Goal: Use online tool/utility: Utilize a website feature to perform a specific function

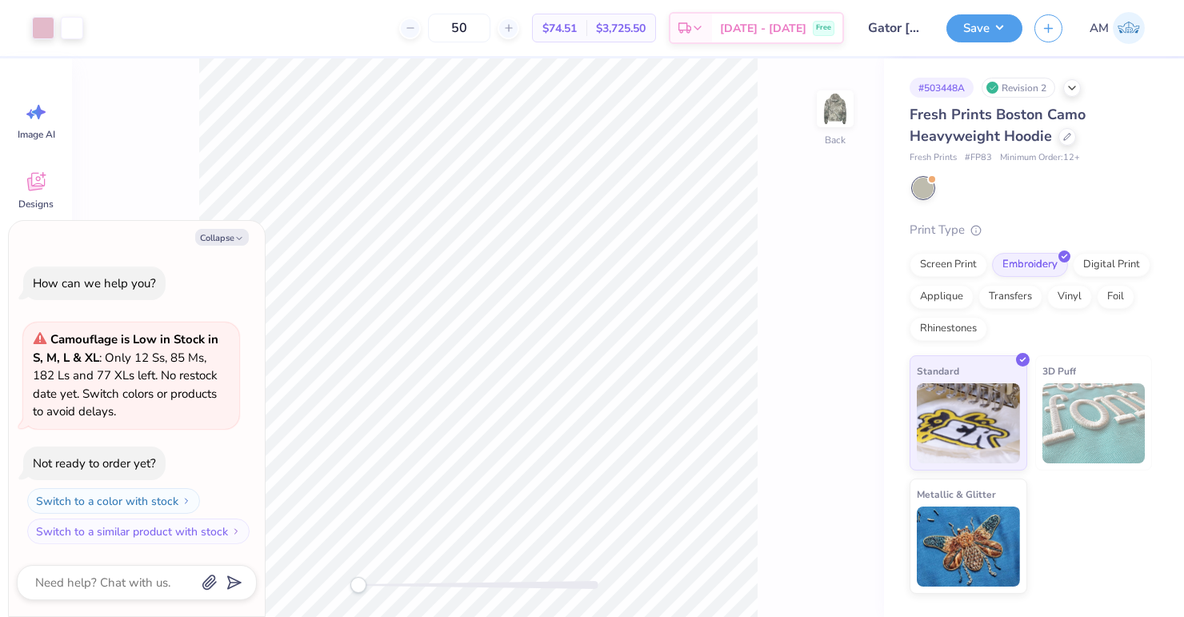
type textarea "x"
click at [841, 301] on input "3.95" at bounding box center [825, 302] width 58 height 22
drag, startPoint x: 841, startPoint y: 301, endPoint x: 832, endPoint y: 301, distance: 8.8
click at [832, 301] on input "3.95" at bounding box center [825, 302] width 58 height 22
type input "5"
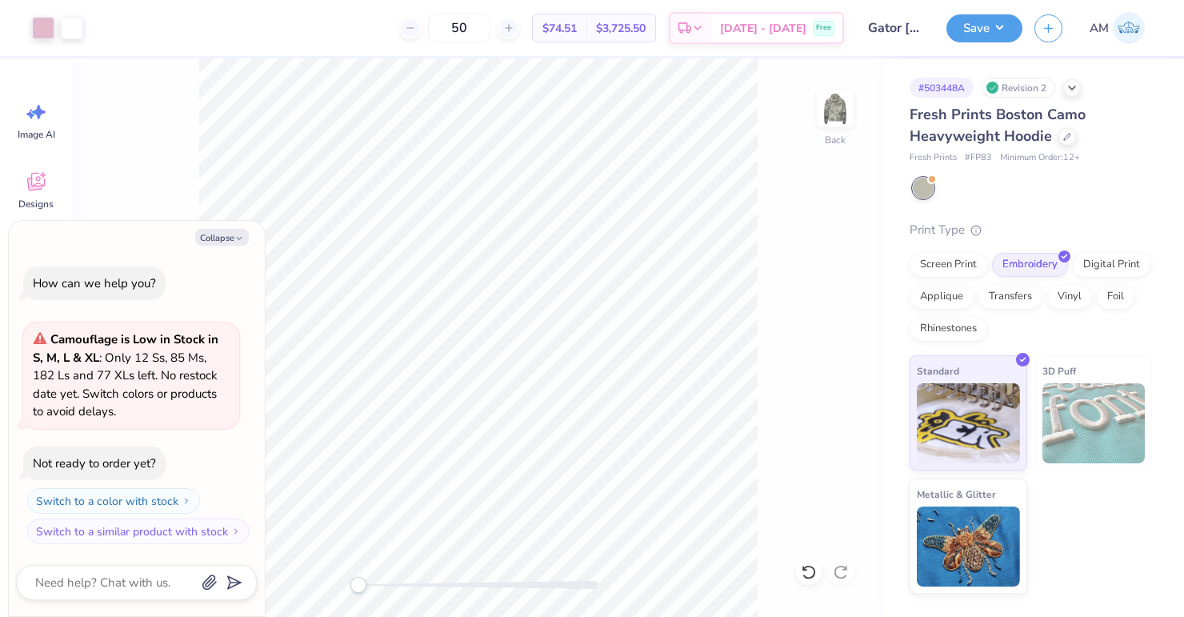
type textarea "x"
drag, startPoint x: 823, startPoint y: 290, endPoint x: 800, endPoint y: 290, distance: 23.2
click at [800, 290] on input "3.95" at bounding box center [825, 289] width 58 height 22
type input "6"
type input "5"
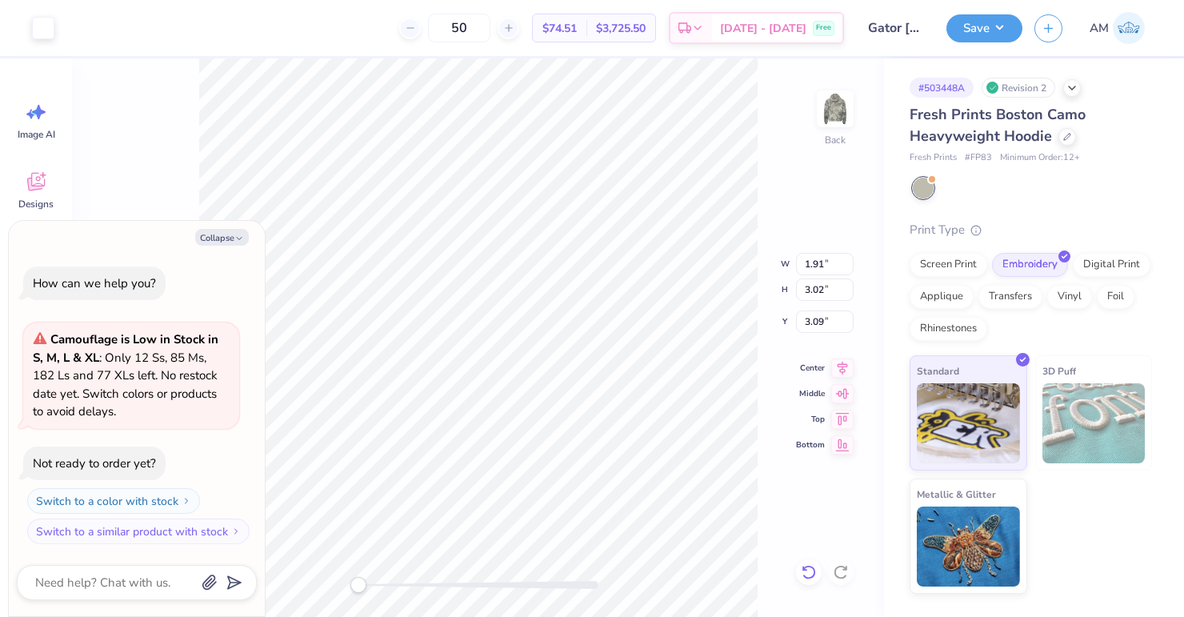
click at [816, 572] on icon at bounding box center [809, 572] width 16 height 16
type textarea "x"
type input "1.91"
type input "3.02"
type input "3.09"
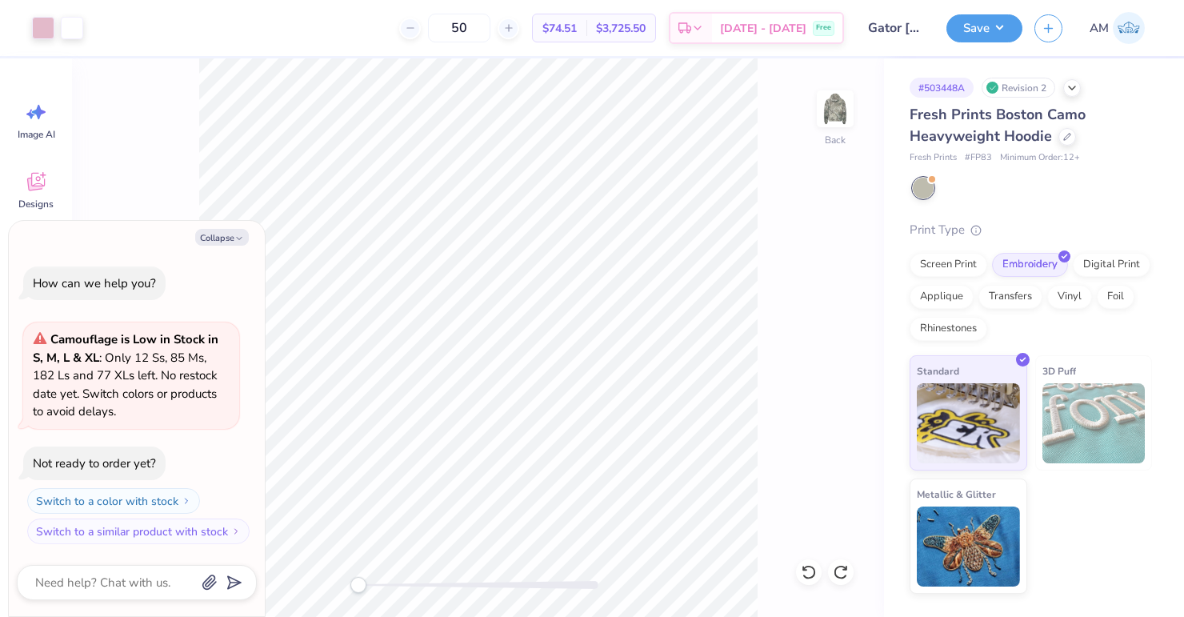
type textarea "x"
click at [847, 286] on input "3.96" at bounding box center [825, 289] width 58 height 22
click at [847, 286] on input "3.97" at bounding box center [825, 289] width 58 height 22
click at [847, 286] on input "3.98" at bounding box center [825, 289] width 58 height 22
click at [847, 286] on input "3.99" at bounding box center [825, 289] width 58 height 22
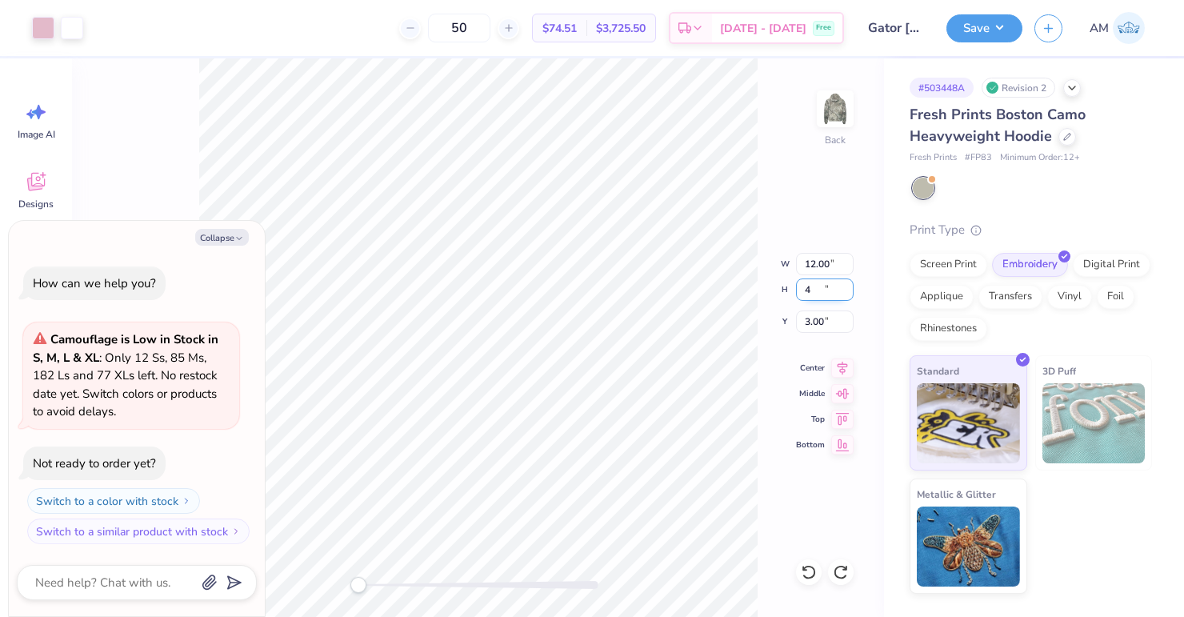
click at [847, 286] on input "4" at bounding box center [825, 289] width 58 height 22
click at [847, 286] on input "4.01" at bounding box center [825, 289] width 58 height 22
click at [847, 286] on input "4.02" at bounding box center [825, 289] width 58 height 22
click at [847, 286] on input "4.03" at bounding box center [825, 289] width 58 height 22
click at [847, 286] on input "4.04" at bounding box center [825, 289] width 58 height 22
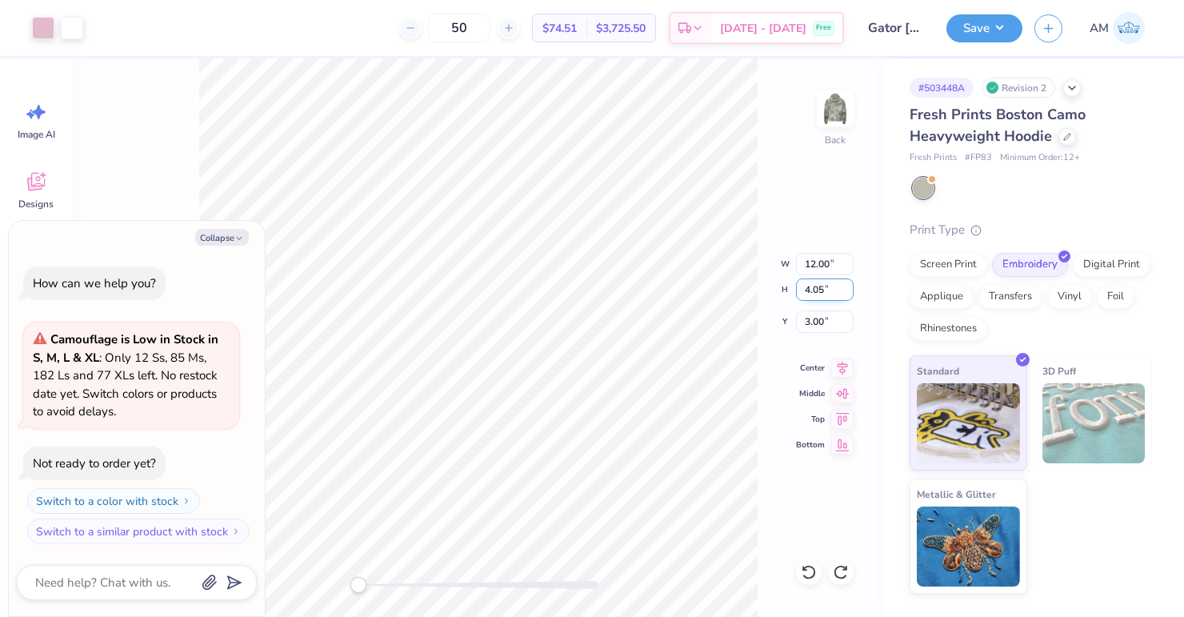
click at [847, 286] on input "4.05" at bounding box center [825, 289] width 58 height 22
click at [847, 286] on input "4.06" at bounding box center [825, 289] width 58 height 22
click at [847, 286] on input "4.07" at bounding box center [825, 289] width 58 height 22
click at [847, 286] on input "4.08" at bounding box center [825, 289] width 58 height 22
click at [847, 286] on input "4.09" at bounding box center [825, 289] width 58 height 22
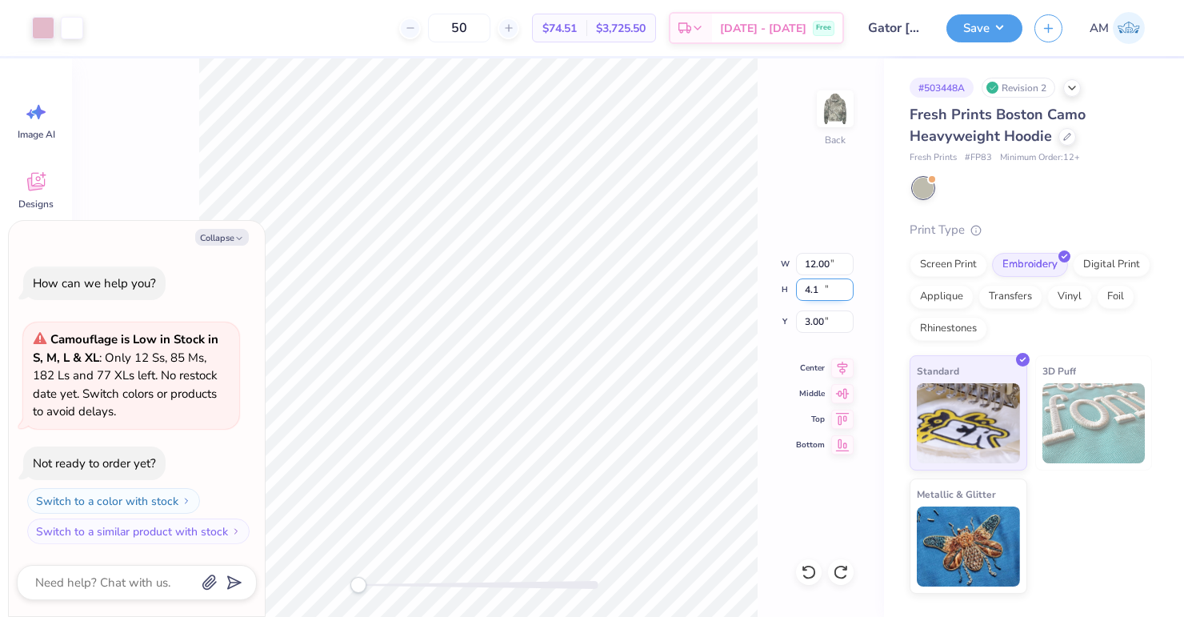
click at [847, 286] on input "4.1" at bounding box center [825, 289] width 58 height 22
click at [847, 286] on input "4.11" at bounding box center [825, 289] width 58 height 22
click at [847, 286] on input "4.12" at bounding box center [825, 289] width 58 height 22
click at [847, 286] on input "4.13" at bounding box center [825, 289] width 58 height 22
click at [847, 286] on input "4.14" at bounding box center [825, 289] width 58 height 22
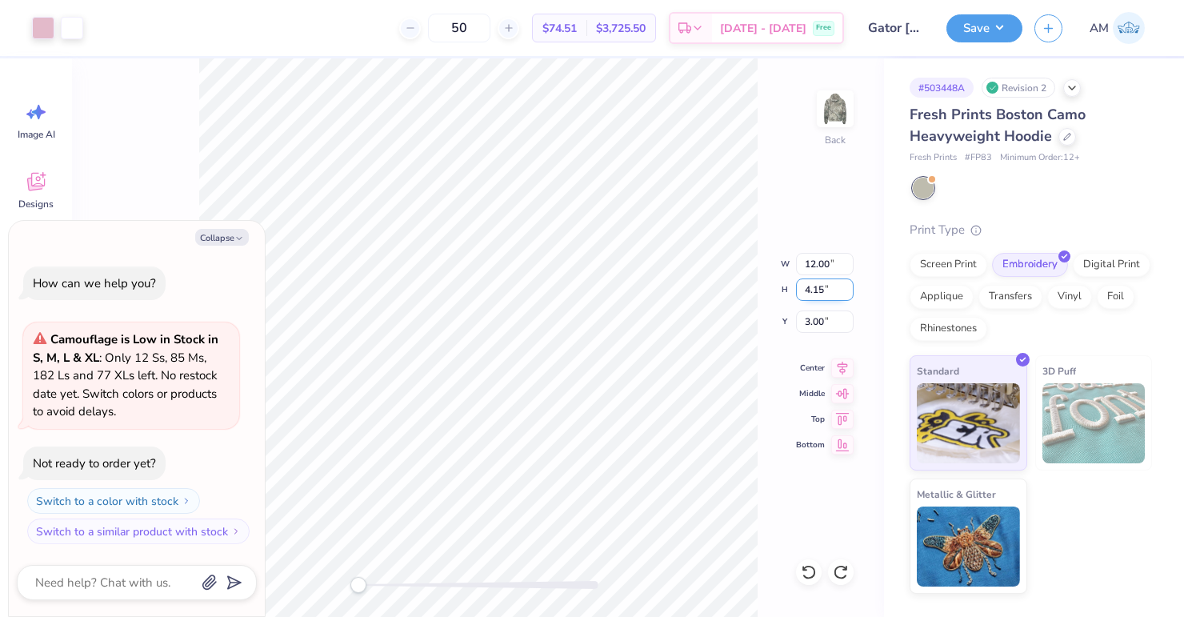
click at [847, 286] on input "4.15" at bounding box center [825, 289] width 58 height 22
click at [847, 286] on input "4.16" at bounding box center [825, 289] width 58 height 22
click at [847, 286] on input "4.17" at bounding box center [825, 289] width 58 height 22
click at [847, 286] on input "4.18" at bounding box center [825, 289] width 58 height 22
type input "4.19"
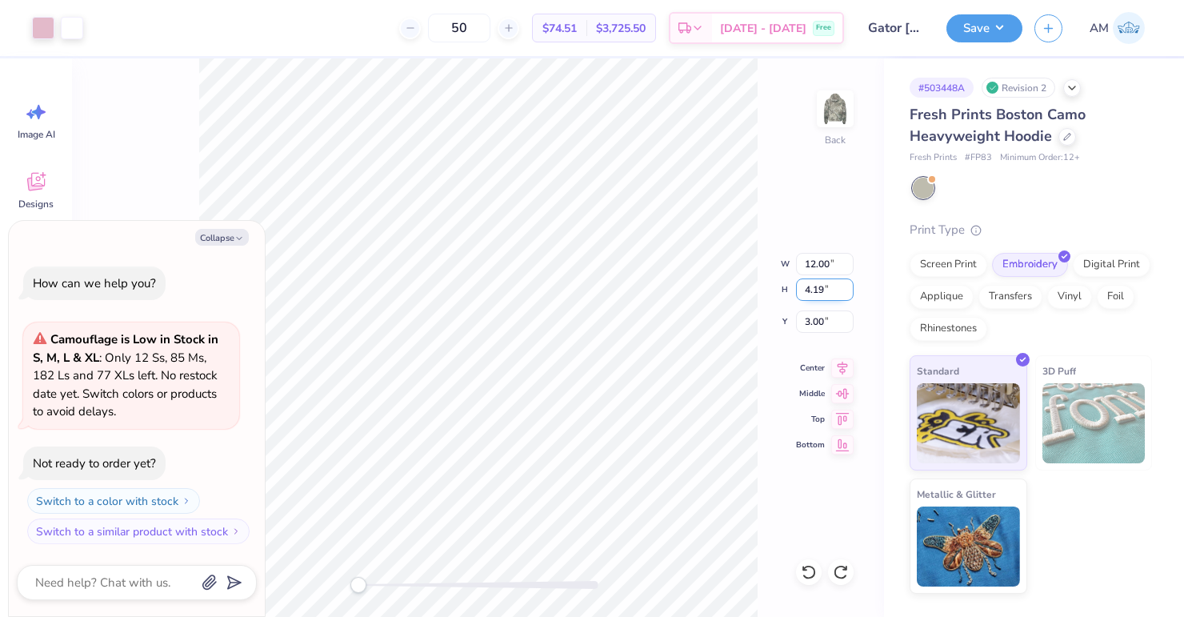
click at [847, 286] on input "4.19" at bounding box center [825, 289] width 58 height 22
type textarea "x"
click at [848, 288] on input "3.96" at bounding box center [825, 289] width 58 height 22
click at [848, 288] on input "3.97" at bounding box center [825, 289] width 58 height 22
click at [848, 288] on input "3.98" at bounding box center [825, 289] width 58 height 22
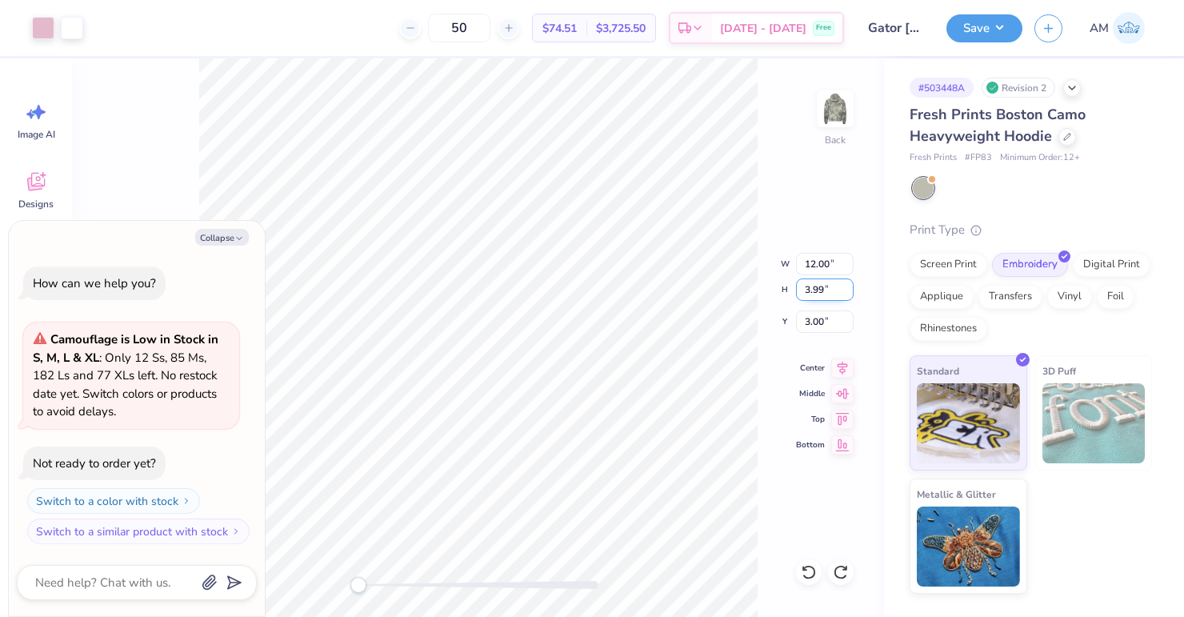
click at [848, 288] on input "3.99" at bounding box center [825, 289] width 58 height 22
click at [848, 288] on input "4" at bounding box center [825, 289] width 58 height 22
click at [848, 288] on input "4.01" at bounding box center [825, 289] width 58 height 22
click at [848, 288] on input "4.02" at bounding box center [825, 289] width 58 height 22
click at [848, 288] on input "4.03" at bounding box center [825, 289] width 58 height 22
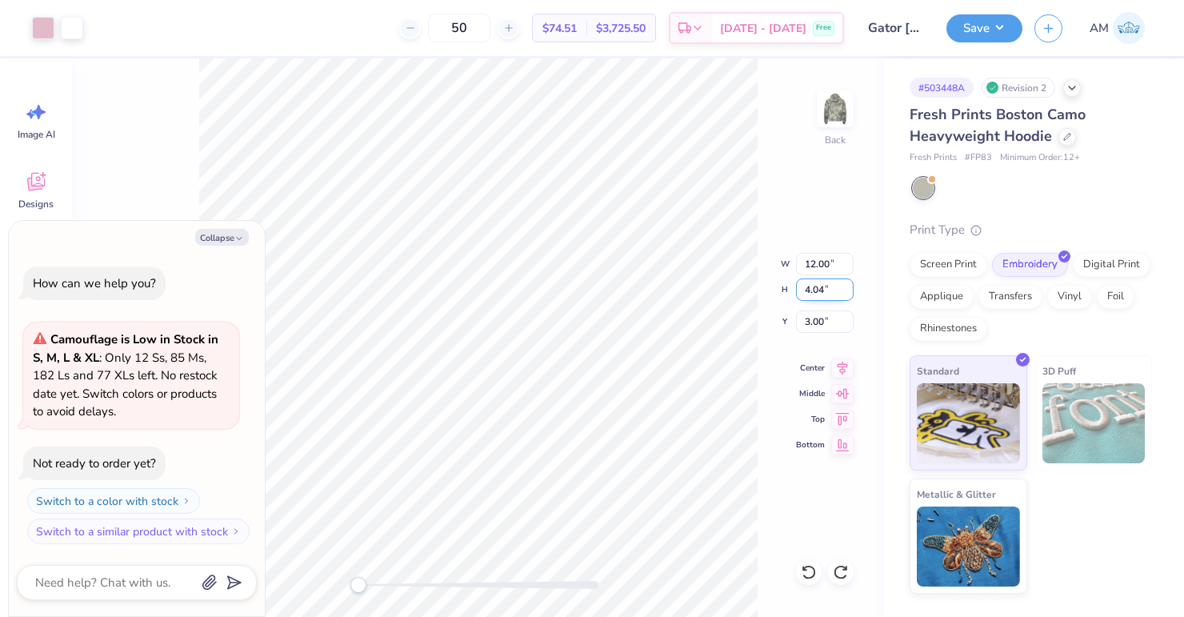
click at [848, 288] on input "4.04" at bounding box center [825, 289] width 58 height 22
click at [848, 288] on input "4.05" at bounding box center [825, 289] width 58 height 22
click at [848, 288] on input "4.06" at bounding box center [825, 289] width 58 height 22
click at [848, 288] on input "4.07" at bounding box center [825, 289] width 58 height 22
click at [848, 288] on input "4.08" at bounding box center [825, 289] width 58 height 22
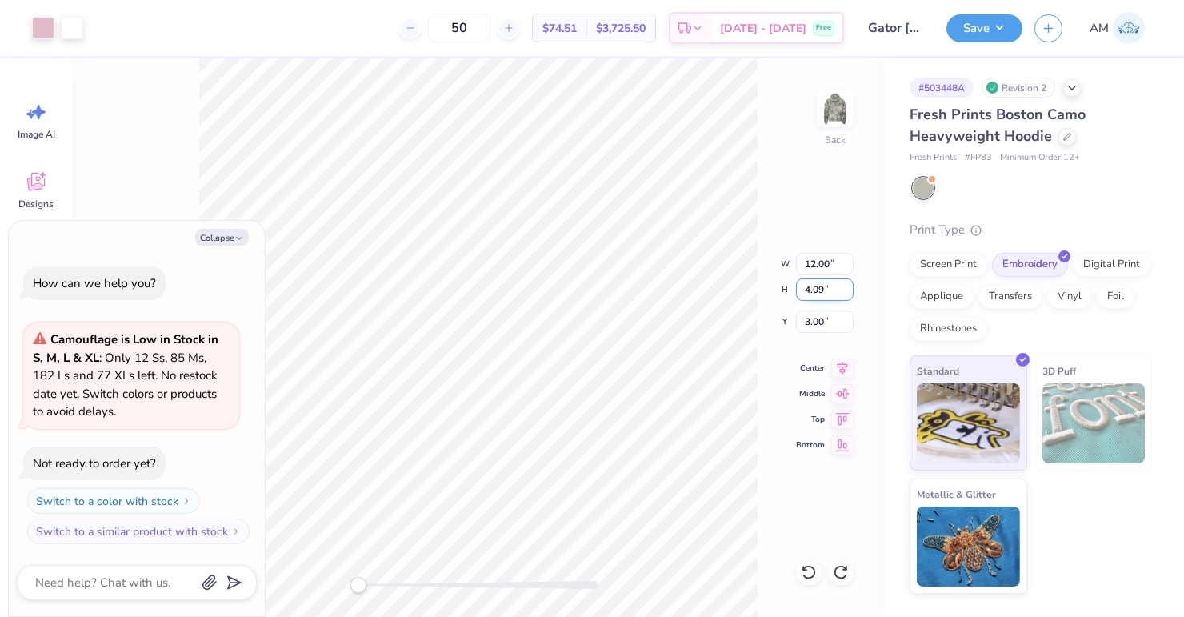
click at [848, 288] on input "4.09" at bounding box center [825, 289] width 58 height 22
click at [848, 288] on input "4.1" at bounding box center [825, 289] width 58 height 22
click at [848, 288] on input "4.11" at bounding box center [825, 289] width 58 height 22
click at [848, 288] on input "4.12" at bounding box center [825, 289] width 58 height 22
click at [847, 286] on input "4.13" at bounding box center [825, 289] width 58 height 22
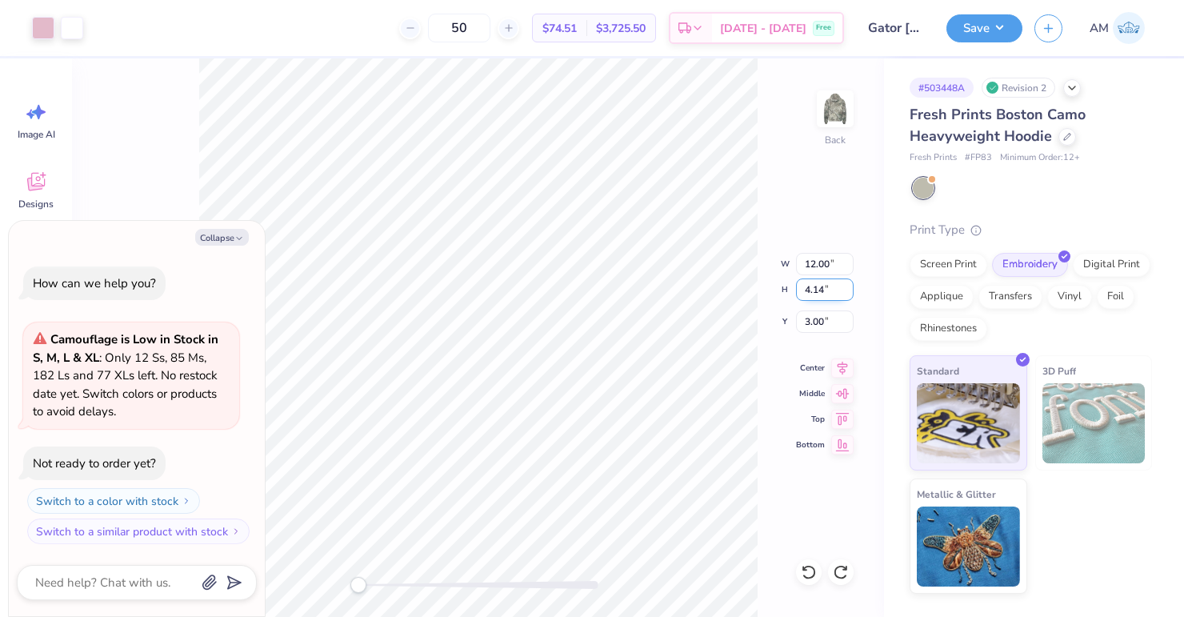
click at [847, 286] on input "4.14" at bounding box center [825, 289] width 58 height 22
click at [847, 286] on input "4.15" at bounding box center [825, 289] width 58 height 22
click at [847, 286] on input "4.16" at bounding box center [825, 289] width 58 height 22
click at [847, 286] on input "4.17" at bounding box center [825, 289] width 58 height 22
click at [847, 286] on input "4.18" at bounding box center [825, 289] width 58 height 22
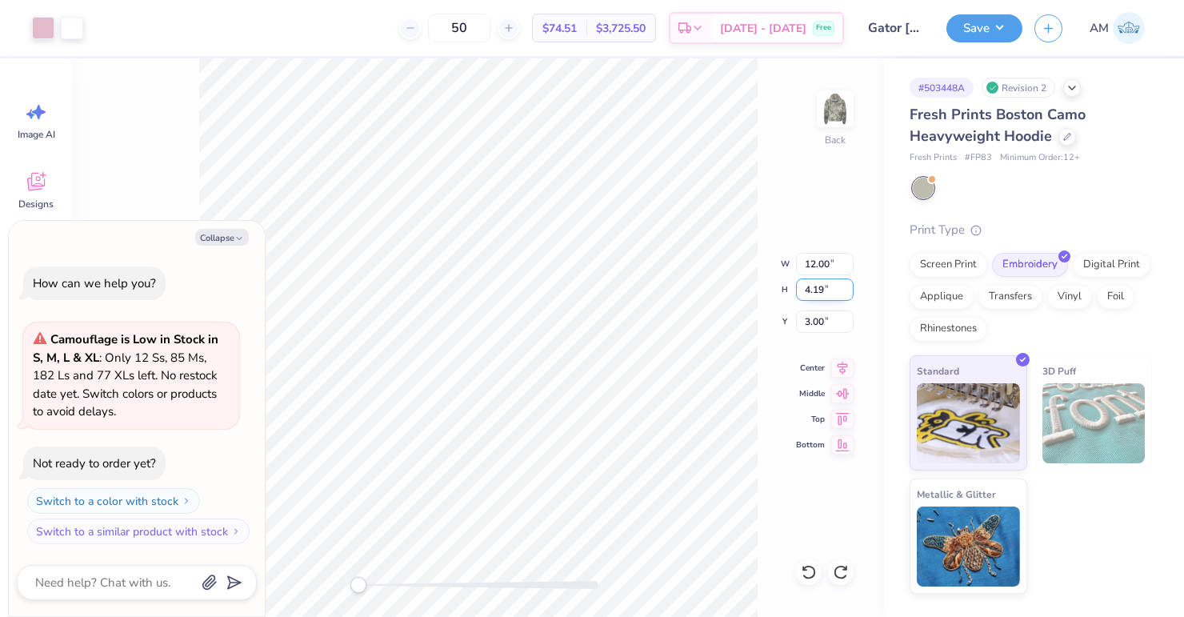
click at [847, 286] on input "4.19" at bounding box center [825, 289] width 58 height 22
click at [847, 286] on input "4.2" at bounding box center [825, 289] width 58 height 22
click at [847, 286] on input "4.21" at bounding box center [825, 289] width 58 height 22
click at [847, 286] on input "4.22" at bounding box center [825, 289] width 58 height 22
click at [847, 286] on input "4.23" at bounding box center [825, 289] width 58 height 22
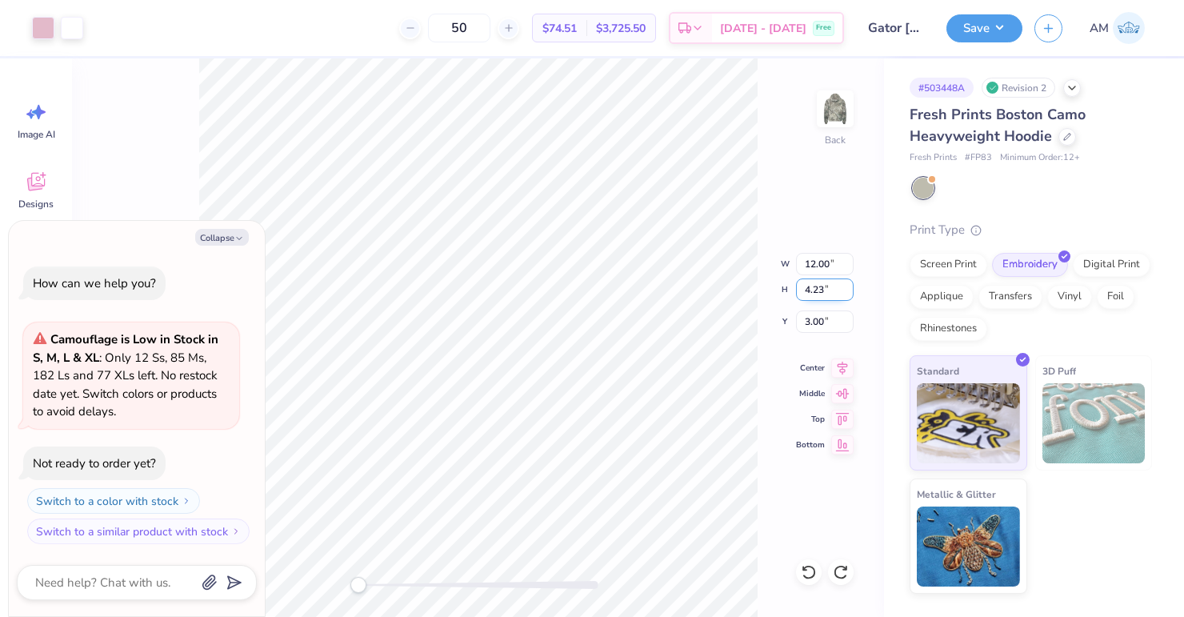
type input "4.24"
click at [847, 286] on input "4.24" at bounding box center [825, 289] width 58 height 22
click at [735, 292] on div "Back W 12.00 H 4.24 Y 3.00 Center Middle Top Bottom" at bounding box center [478, 337] width 812 height 559
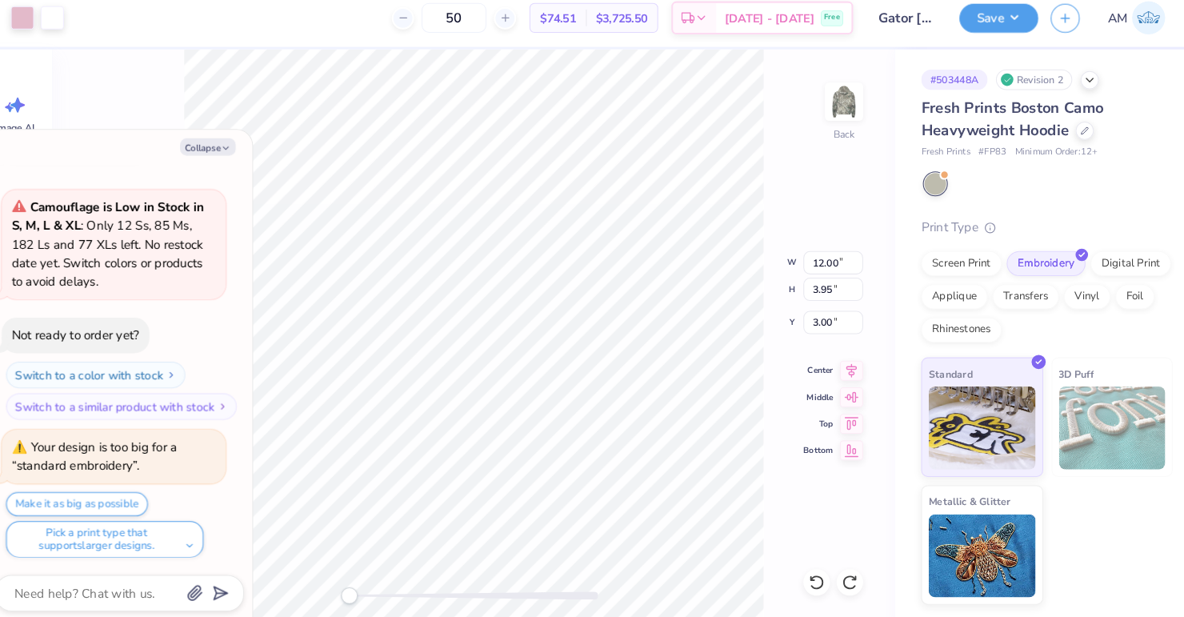
scroll to position [177, 0]
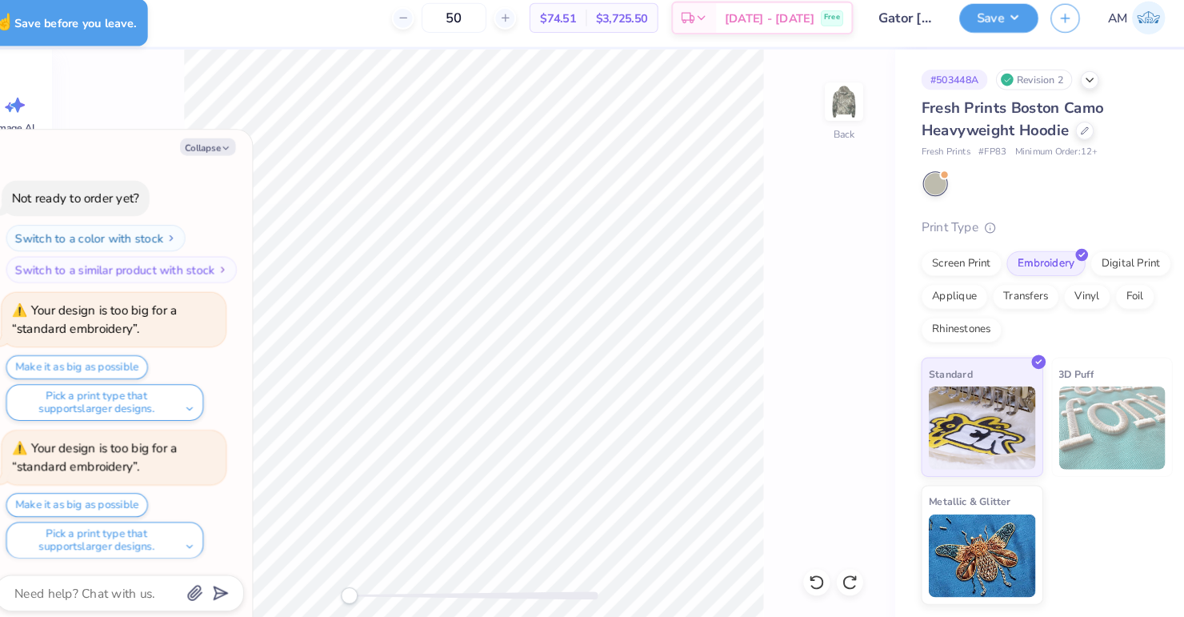
type textarea "x"
